Goal: Task Accomplishment & Management: Use online tool/utility

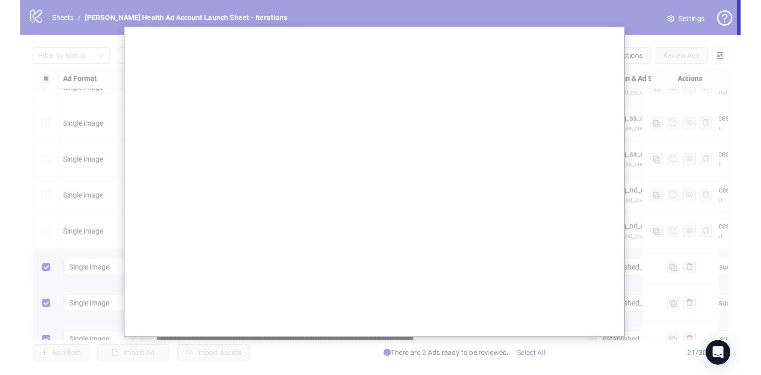
scroll to position [238, 0]
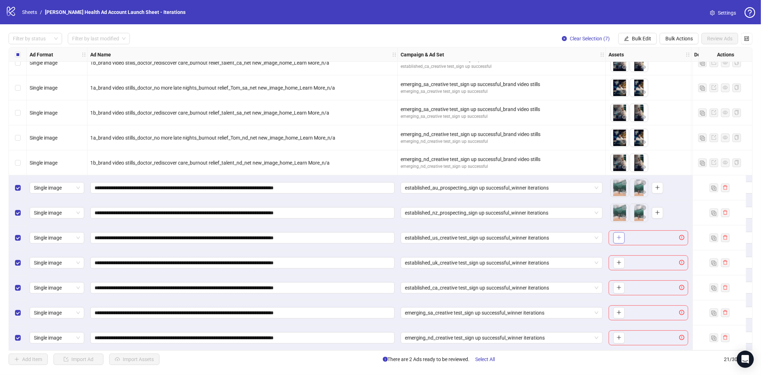
click at [507, 239] on button "button" at bounding box center [618, 237] width 11 height 11
click at [507, 236] on button "button" at bounding box center [638, 237] width 11 height 11
click at [507, 257] on div "To pick up a draggable item, press the space bar. While dragging, use the arrow…" at bounding box center [618, 262] width 14 height 11
click at [507, 257] on button "button" at bounding box center [618, 262] width 11 height 11
click at [507, 261] on icon "plus" at bounding box center [638, 262] width 5 height 5
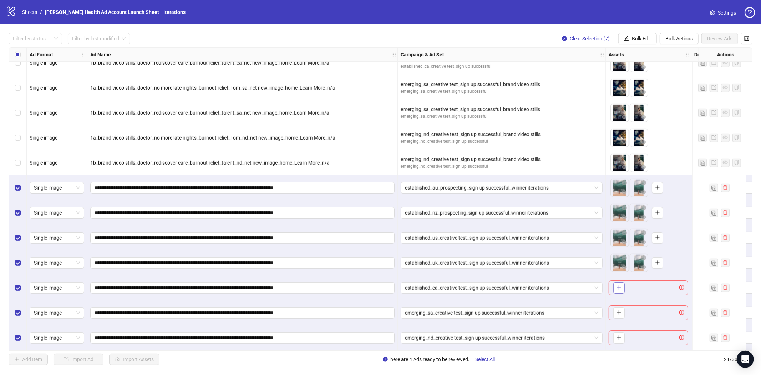
click at [507, 263] on button "button" at bounding box center [618, 287] width 11 height 11
click at [507, 263] on icon "plus" at bounding box center [638, 287] width 4 height 0
click at [507, 263] on icon "plus" at bounding box center [619, 312] width 4 height 0
click at [507, 263] on button "button" at bounding box center [638, 312] width 11 height 11
click at [507, 263] on icon "plus" at bounding box center [619, 337] width 5 height 5
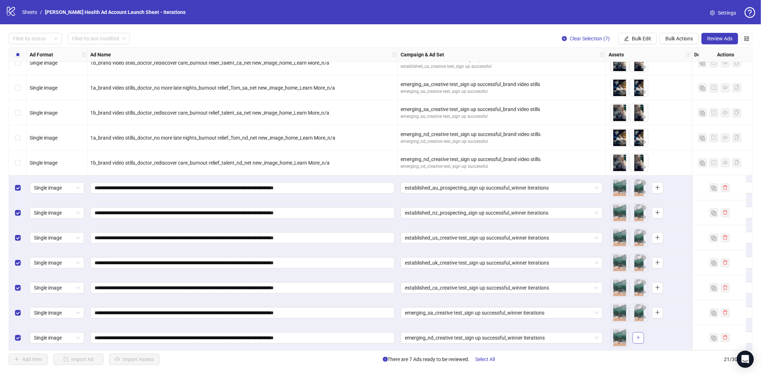
click at [507, 263] on button "button" at bounding box center [638, 337] width 11 height 11
click at [507, 37] on button "Review Ads" at bounding box center [720, 38] width 37 height 11
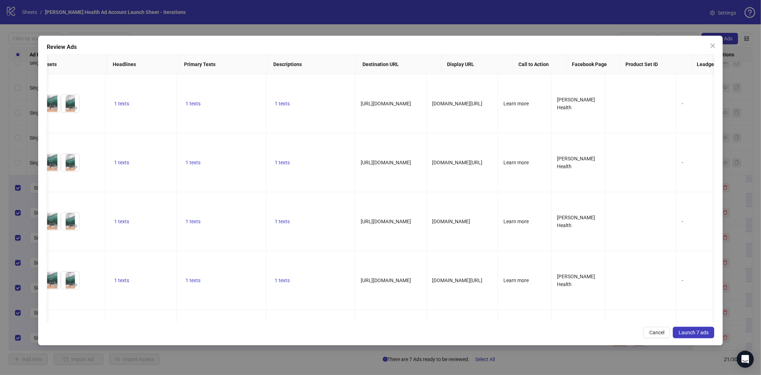
scroll to position [0, 0]
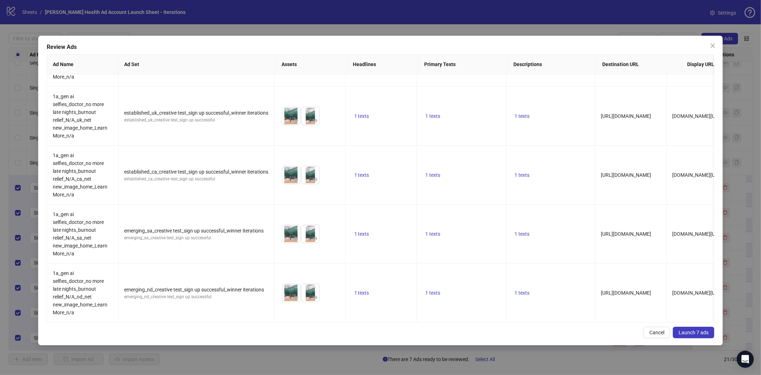
click at [507, 263] on span "Launch 7 ads" at bounding box center [694, 332] width 30 height 6
